Goal: Navigation & Orientation: Locate item on page

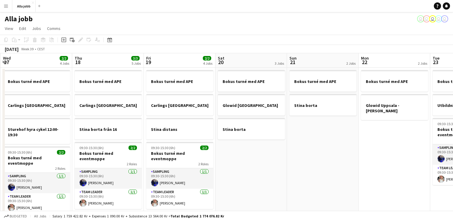
scroll to position [0, 183]
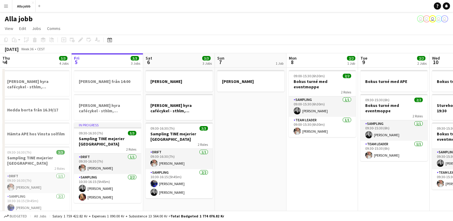
click at [249, 133] on app-date-cell "[PERSON_NAME]" at bounding box center [251, 171] width 72 height 207
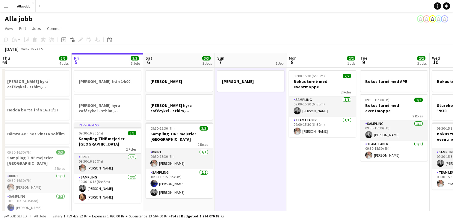
click at [250, 123] on app-date-cell "[PERSON_NAME]" at bounding box center [251, 171] width 72 height 207
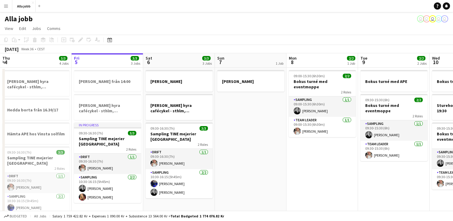
click at [256, 144] on app-date-cell "[PERSON_NAME]" at bounding box center [251, 171] width 72 height 207
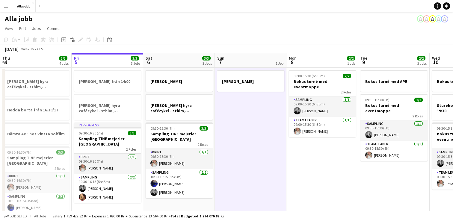
click at [250, 123] on app-date-cell "[PERSON_NAME]" at bounding box center [251, 171] width 72 height 207
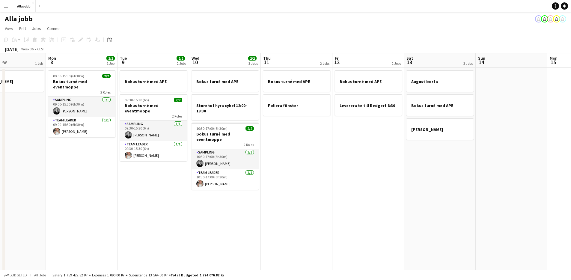
scroll to position [0, 169]
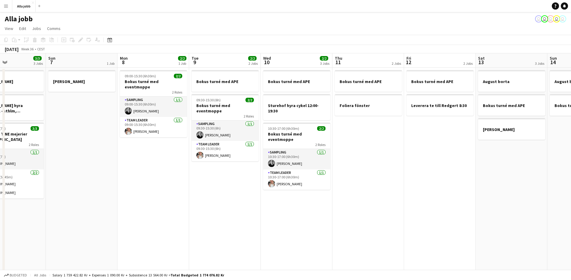
click at [205, 208] on app-date-cell "Bokus turné med APE 09:30-15:30 (6h) 2/2 Bokus turné med eventmoppe 2 Roles Sam…" at bounding box center [225, 171] width 72 height 207
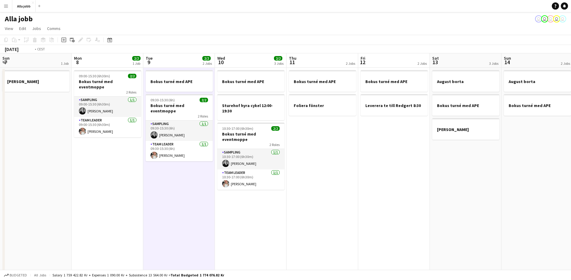
drag, startPoint x: 203, startPoint y: 198, endPoint x: 101, endPoint y: 182, distance: 103.5
click at [101, 182] on app-calendar-viewport "Thu 4 3/3 4 Jobs Fri 5 3/3 3 Jobs Sat 6 3/3 3 Jobs Sun 7 1 Job Mon 8 2/2 1 Job …" at bounding box center [285, 164] width 571 height 222
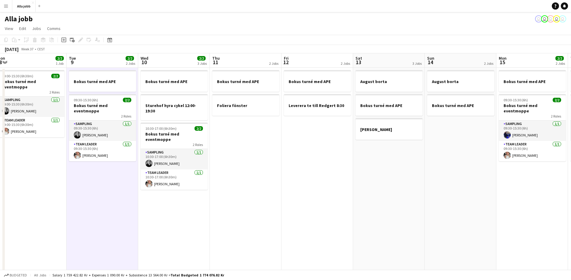
drag, startPoint x: 310, startPoint y: 220, endPoint x: 154, endPoint y: 206, distance: 155.9
click at [154, 206] on app-calendar-viewport "Fri 5 3/3 3 Jobs Sat 6 3/3 3 Jobs Sun 7 1 Job Mon 8 2/2 1 Job Tue 9 2/2 2 Jobs …" at bounding box center [285, 164] width 571 height 222
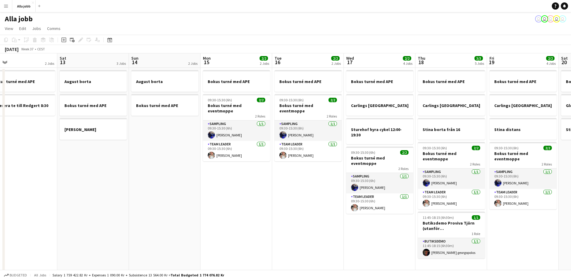
drag, startPoint x: 218, startPoint y: 215, endPoint x: 157, endPoint y: 197, distance: 63.7
click at [127, 206] on app-calendar-viewport "Tue 9 2/2 2 Jobs Wed 10 2/2 3 Jobs Thu 11 2 Jobs Fri 12 2 Jobs Sat 13 3 Jobs Su…" at bounding box center [285, 164] width 571 height 222
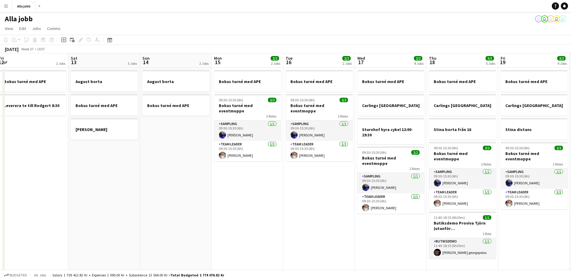
click at [269, 214] on app-date-cell "Bokus turné med APE 09:30-15:30 (6h) 2/2 Bokus turné med eventmoppe 2 Roles Sam…" at bounding box center [248, 171] width 72 height 207
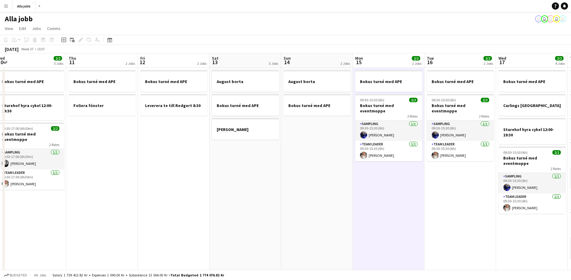
drag, startPoint x: 150, startPoint y: 203, endPoint x: 308, endPoint y: 218, distance: 158.0
click at [308, 218] on app-calendar-viewport "Mon 8 2/2 1 Job Tue 9 2/2 2 Jobs Wed 10 2/2 3 Jobs Thu 11 2 Jobs Fri 12 2 Jobs …" at bounding box center [285, 164] width 571 height 222
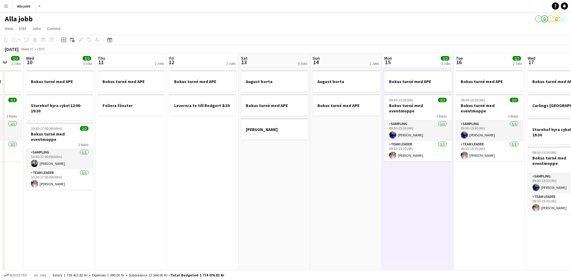
scroll to position [0, 190]
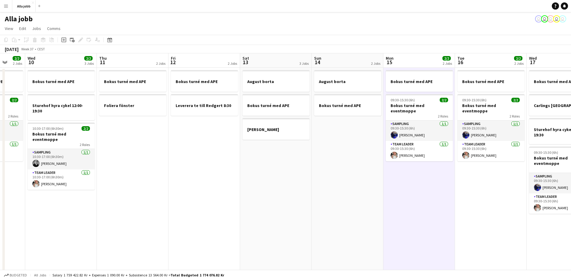
click at [176, 180] on app-date-cell "Bokus turné med APE Leverera te till Redgert 8:30" at bounding box center [204, 171] width 72 height 207
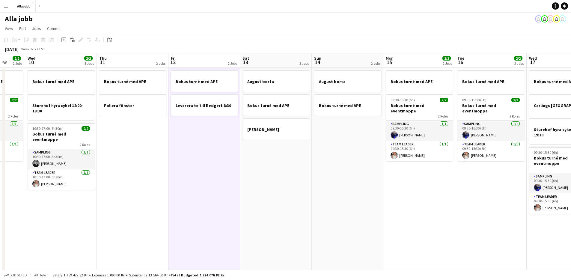
click at [157, 180] on app-date-cell "Bokus turné med APE Foliera fönster" at bounding box center [133, 171] width 72 height 207
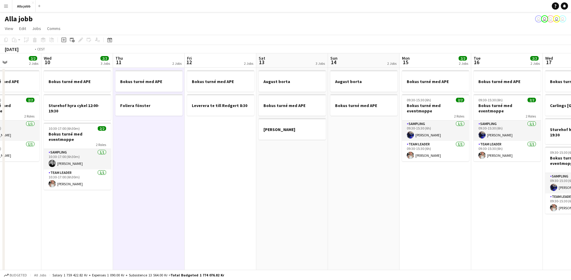
drag, startPoint x: 174, startPoint y: 176, endPoint x: 332, endPoint y: 173, distance: 157.6
click at [332, 173] on app-calendar-viewport "Sun 7 1 Job Mon 8 2/2 1 Job Tue 9 2/2 2 Jobs Wed 10 2/2 3 Jobs Thu 11 2 Jobs Fr…" at bounding box center [285, 164] width 571 height 222
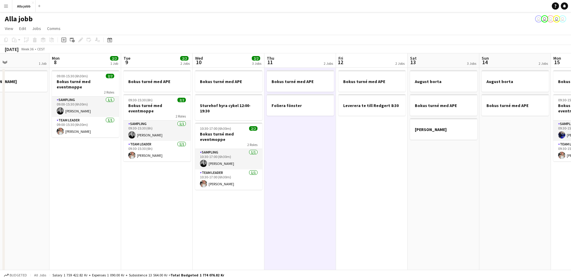
click at [295, 156] on app-date-cell "Bokus turné med APE Foliera fönster" at bounding box center [300, 171] width 72 height 207
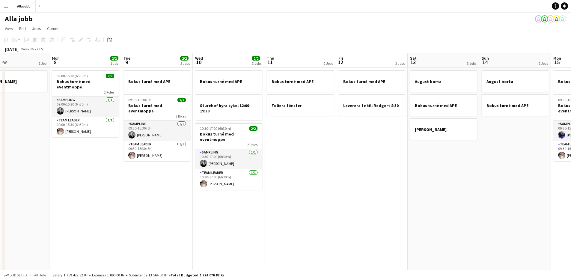
click at [246, 219] on app-date-cell "Bokus turné med APE Sturehof hyra cykel 12:00-19:30 10:30-17:00 (6h30m) 2/2 Bok…" at bounding box center [229, 171] width 72 height 207
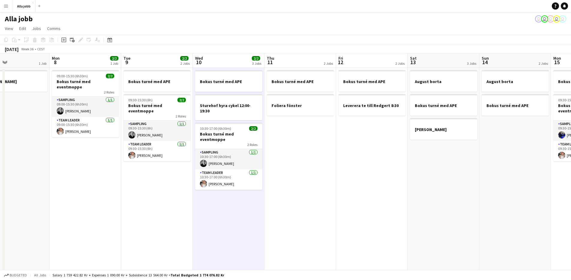
click at [318, 177] on app-date-cell "Bokus turné med APE Foliera fönster" at bounding box center [300, 171] width 72 height 207
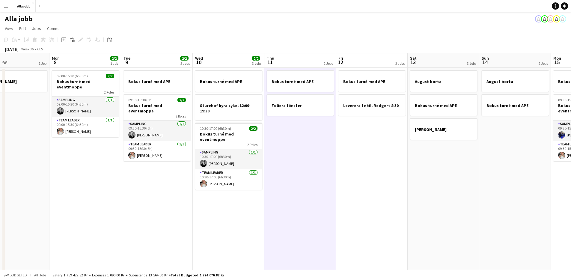
click at [295, 165] on app-date-cell "Bokus turné med APE Foliera fönster" at bounding box center [300, 171] width 72 height 207
